Goal: Navigation & Orientation: Find specific page/section

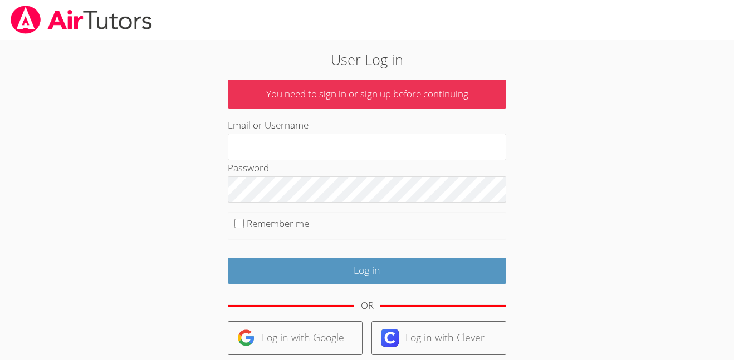
scroll to position [128, 0]
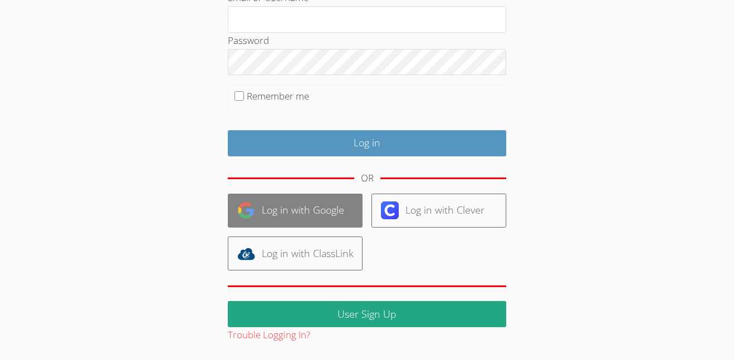
click at [310, 217] on link "Log in with Google" at bounding box center [295, 211] width 135 height 34
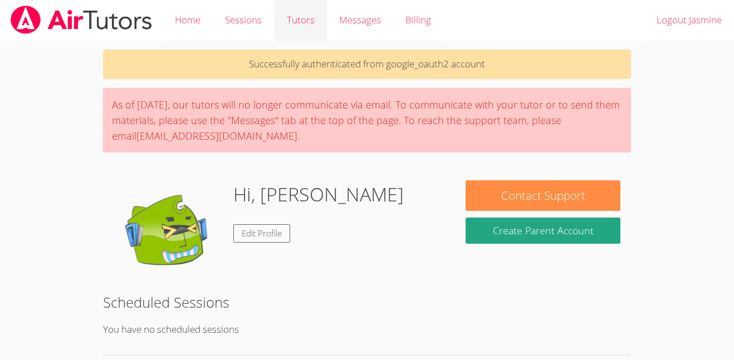
click at [300, 32] on link "Tutors" at bounding box center [300, 20] width 52 height 41
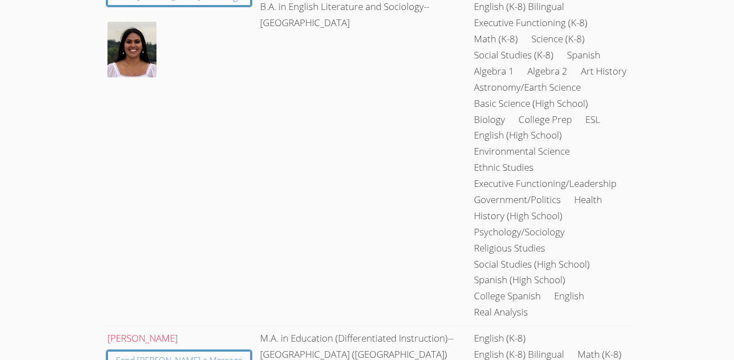
scroll to position [1510, 0]
